Goal: Find specific page/section: Find specific page/section

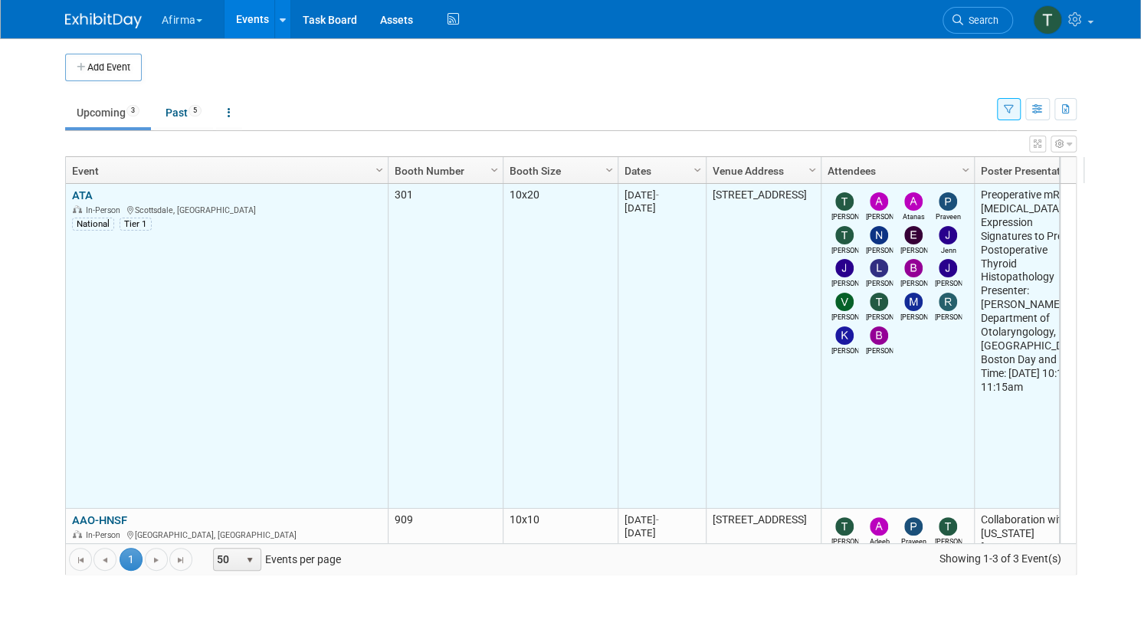
click at [72, 188] on link "ATA" at bounding box center [82, 195] width 21 height 14
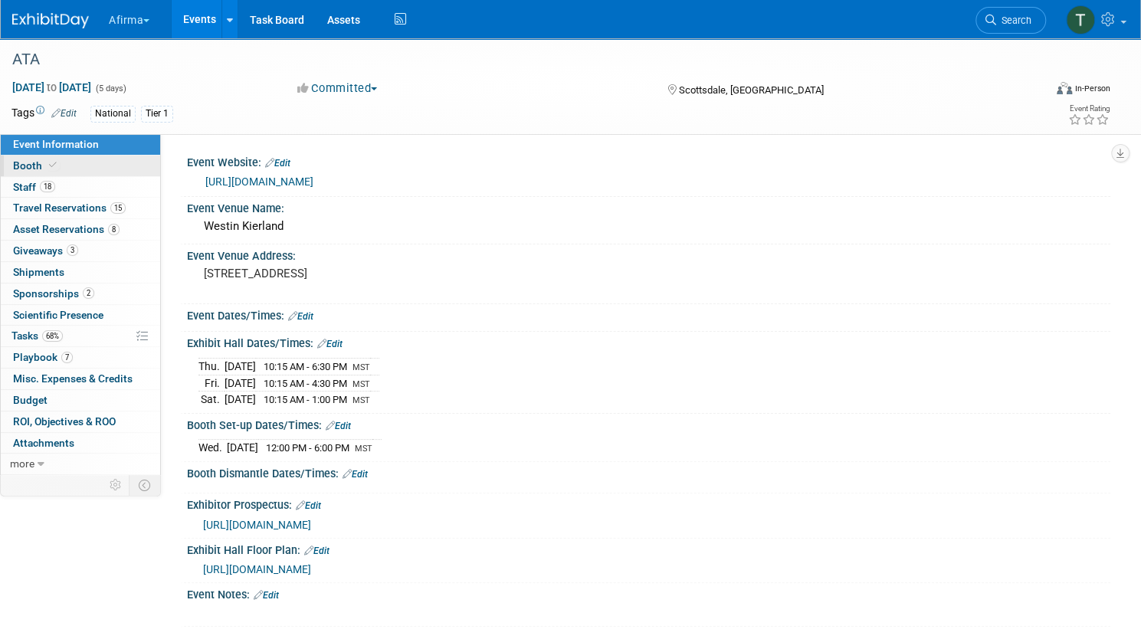
click at [60, 166] on span "Booth" at bounding box center [36, 165] width 47 height 12
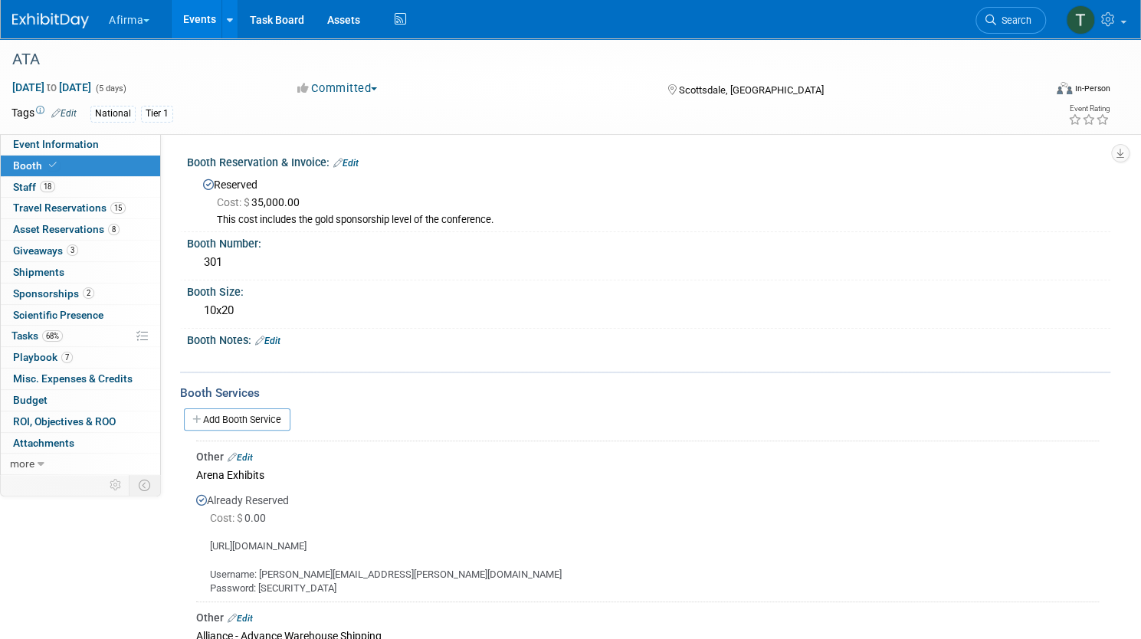
click at [817, 445] on td "Other Edit Arena Exhibits Already Reserved Cost: $ 0.00" at bounding box center [647, 521] width 902 height 161
click at [856, 103] on div "Tags Edit National Tier 1" at bounding box center [467, 114] width 912 height 23
click at [884, 70] on div "ATA" at bounding box center [512, 60] width 1010 height 28
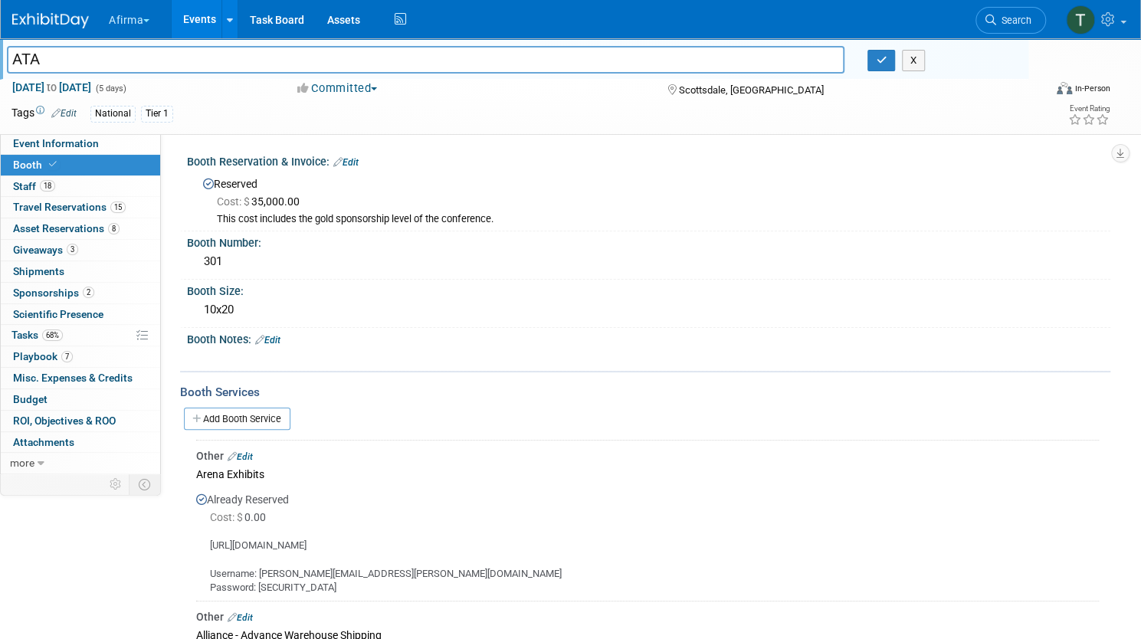
click at [892, 77] on div "ATA ATA X" at bounding box center [514, 58] width 1028 height 41
click at [894, 73] on div "ATA X" at bounding box center [511, 61] width 1033 height 23
click at [902, 66] on button "X" at bounding box center [914, 60] width 24 height 21
